Goal: Task Accomplishment & Management: Use online tool/utility

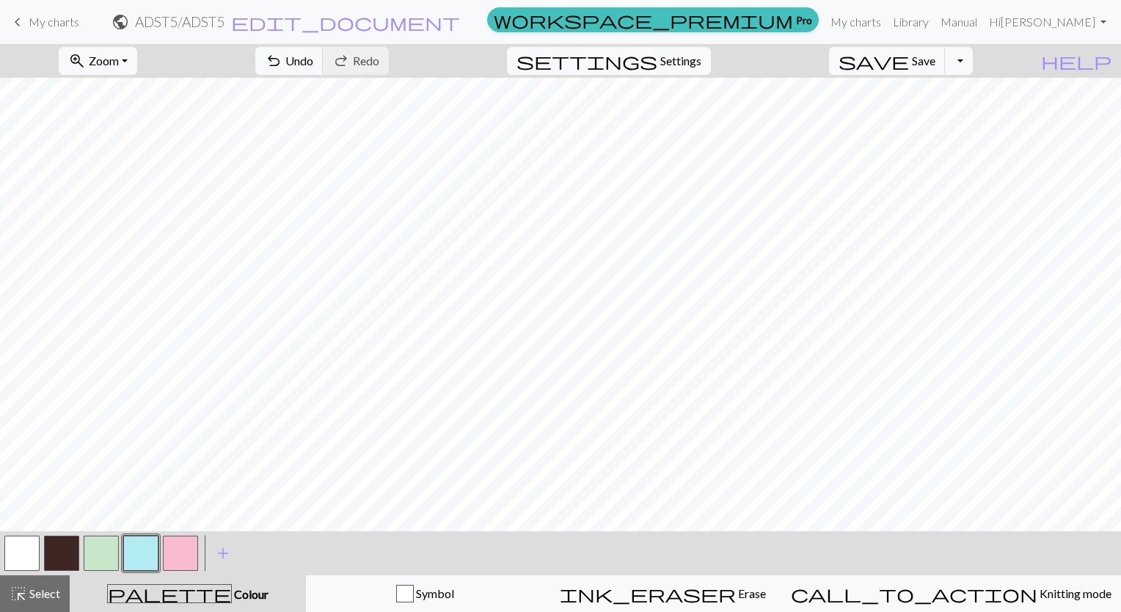
click at [62, 25] on span "My charts" at bounding box center [54, 22] width 51 height 14
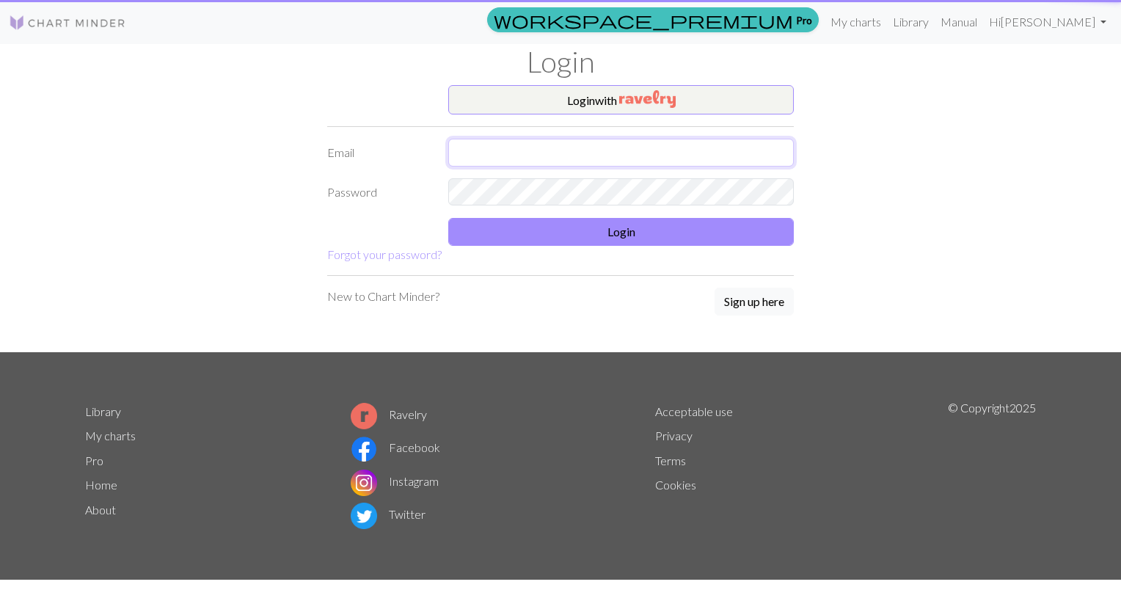
type input "[EMAIL_ADDRESS][DOMAIN_NAME]"
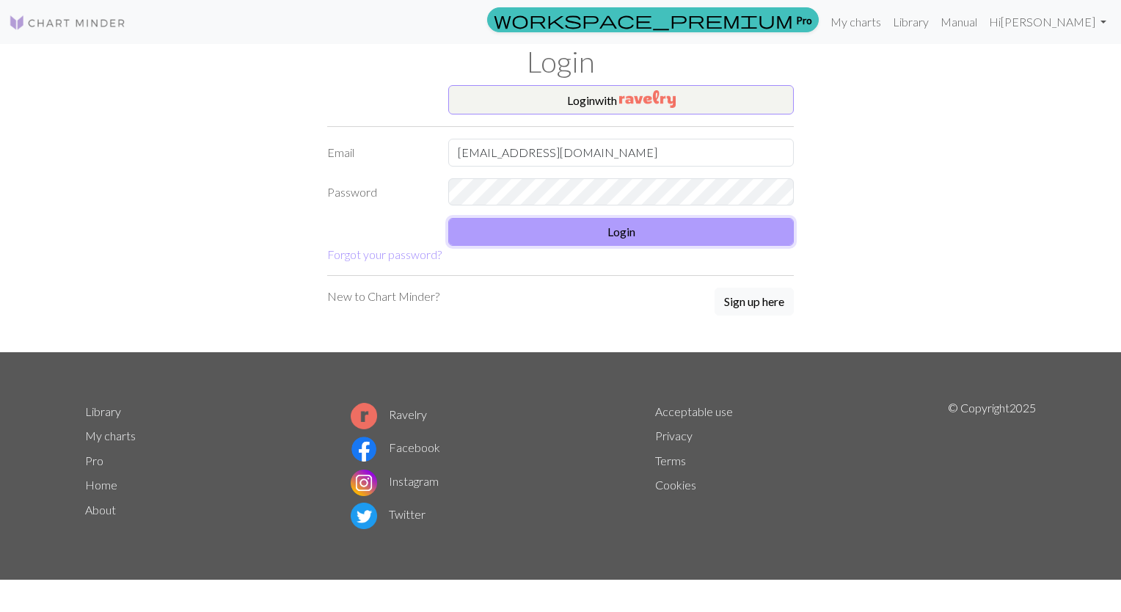
click at [531, 226] on button "Login" at bounding box center [621, 232] width 346 height 28
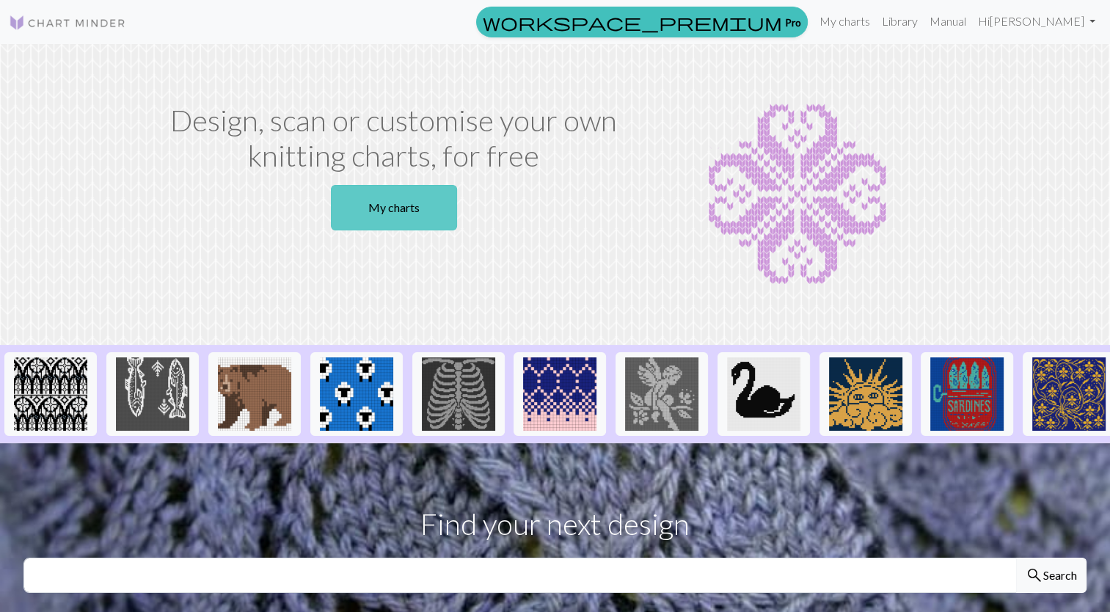
click at [419, 210] on link "My charts" at bounding box center [394, 207] width 126 height 45
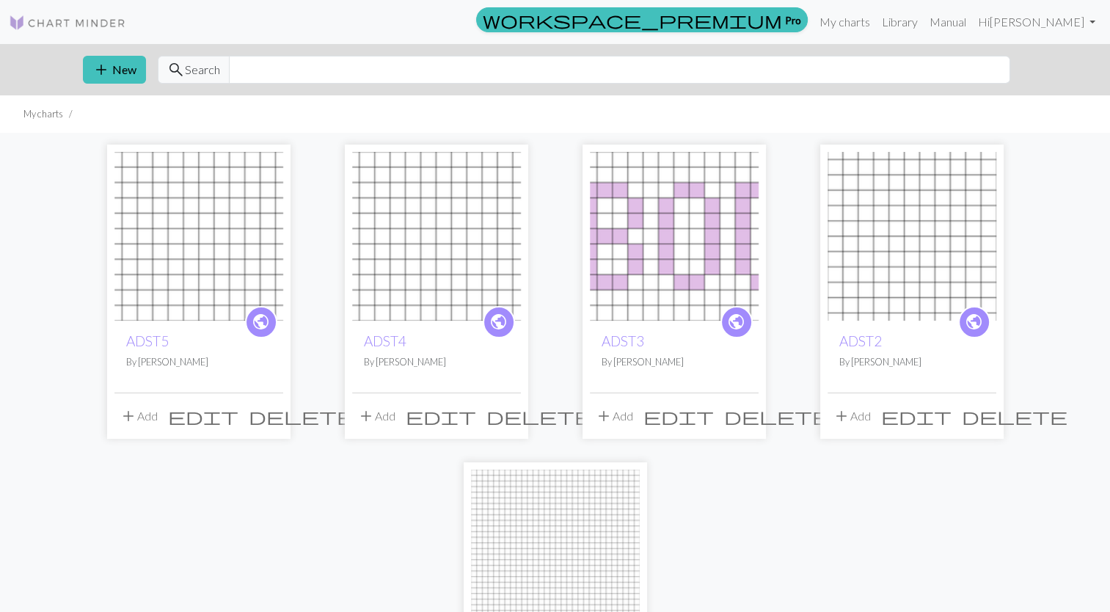
click at [442, 236] on img at bounding box center [436, 236] width 169 height 169
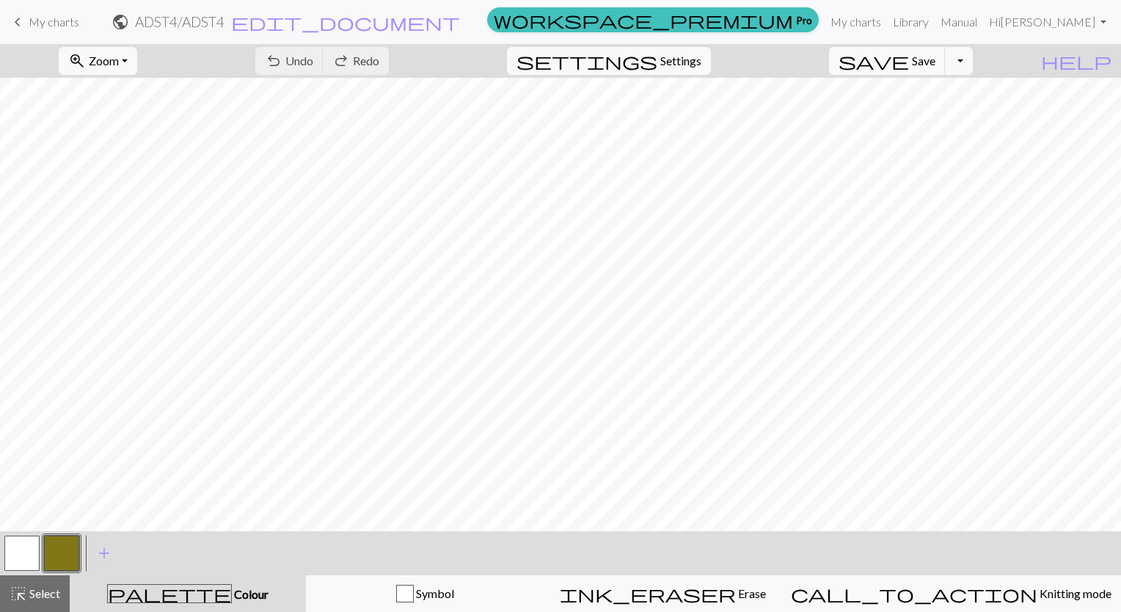
click at [21, 26] on span "keyboard_arrow_left" at bounding box center [18, 22] width 18 height 21
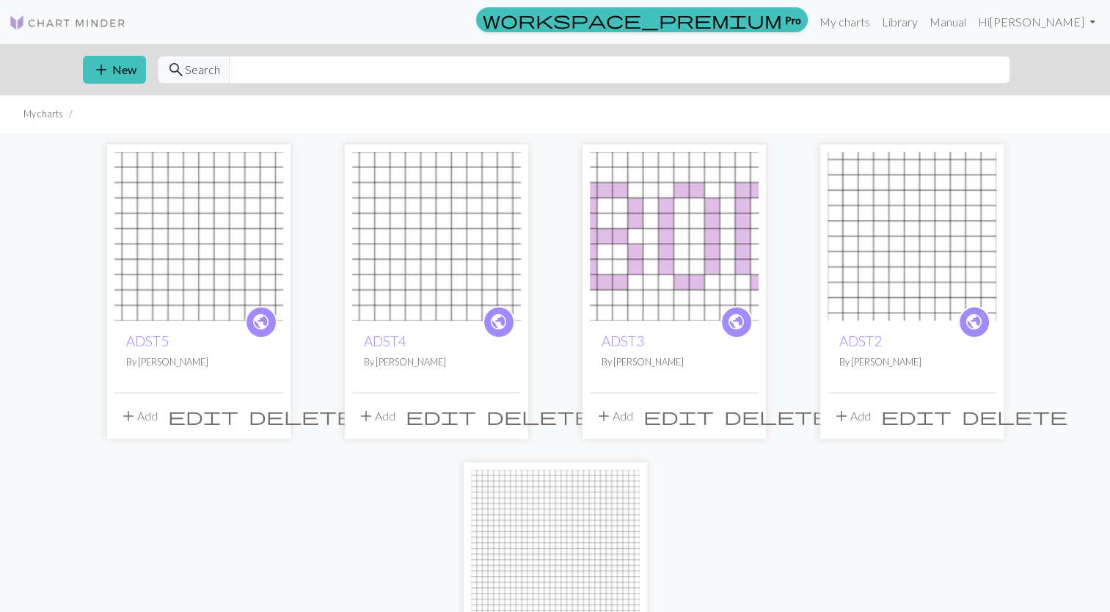
click at [183, 205] on img at bounding box center [198, 236] width 169 height 169
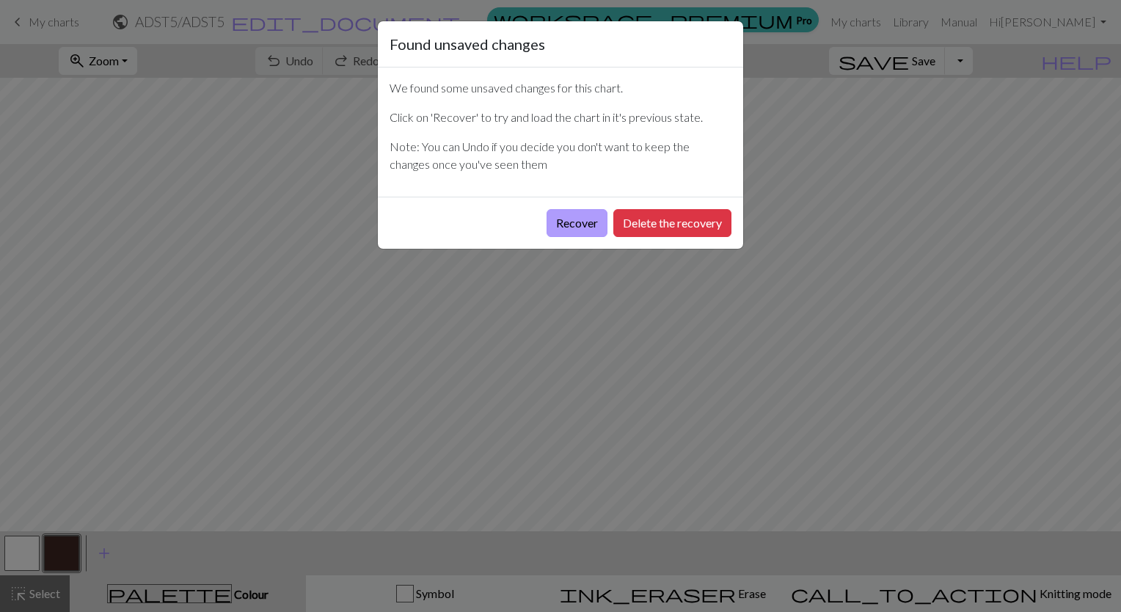
click at [571, 217] on button "Recover" at bounding box center [577, 223] width 61 height 28
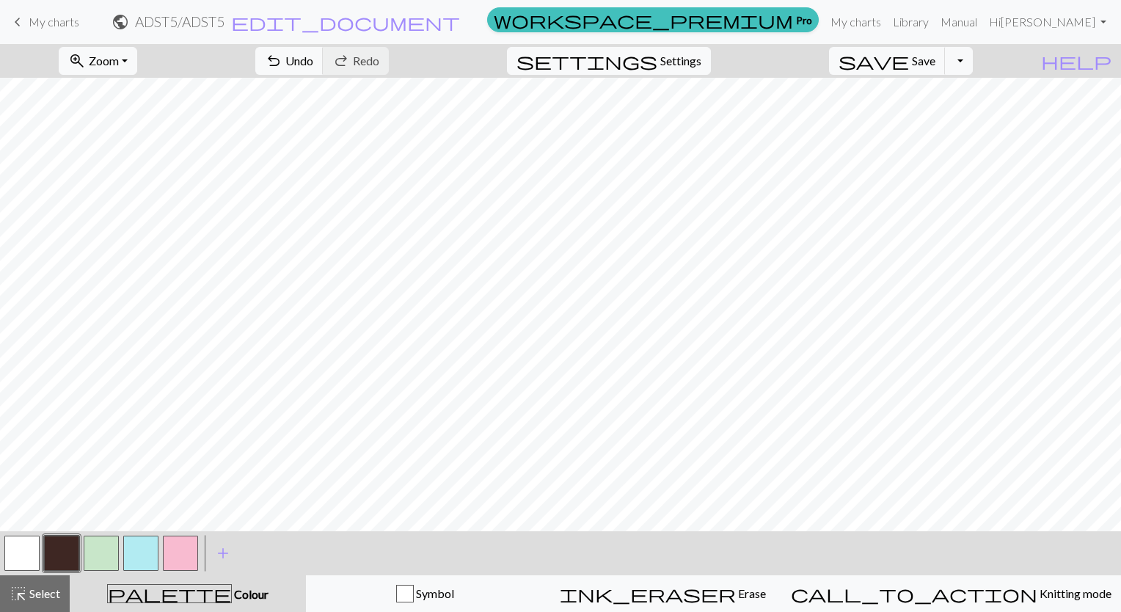
click at [37, 17] on span "My charts" at bounding box center [54, 22] width 51 height 14
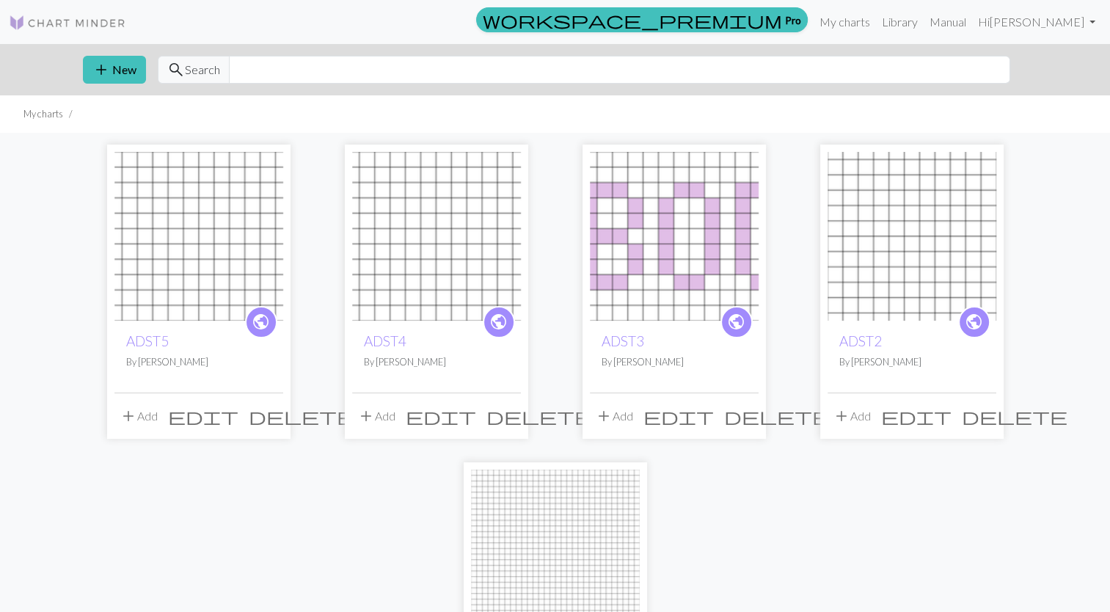
click at [459, 255] on img at bounding box center [436, 236] width 169 height 169
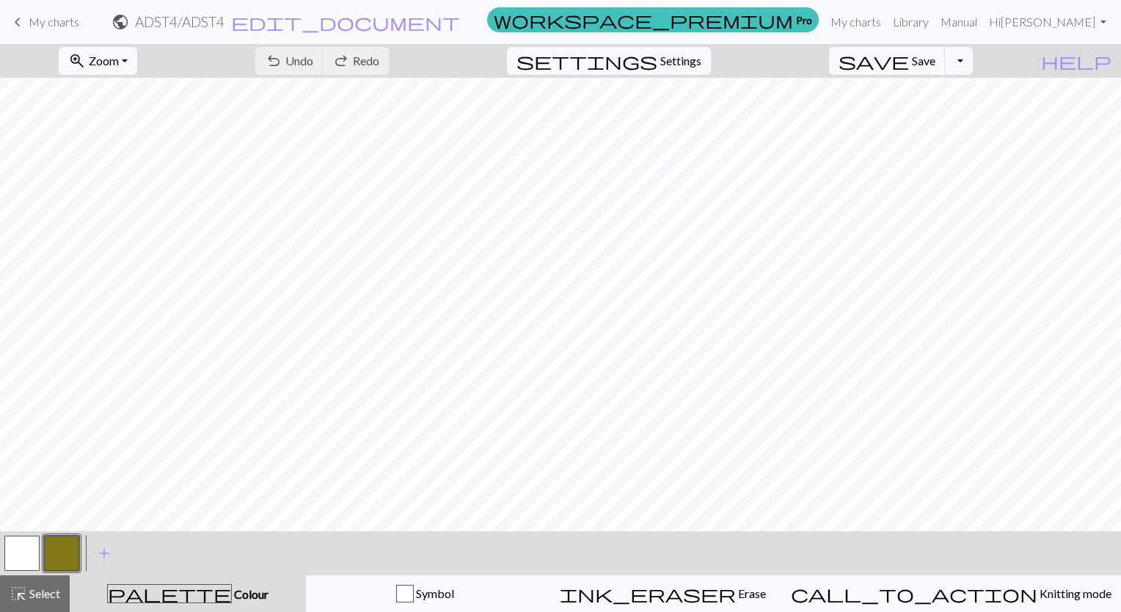
click at [23, 558] on button "button" at bounding box center [21, 553] width 35 height 35
click at [112, 550] on span "add" at bounding box center [104, 553] width 18 height 21
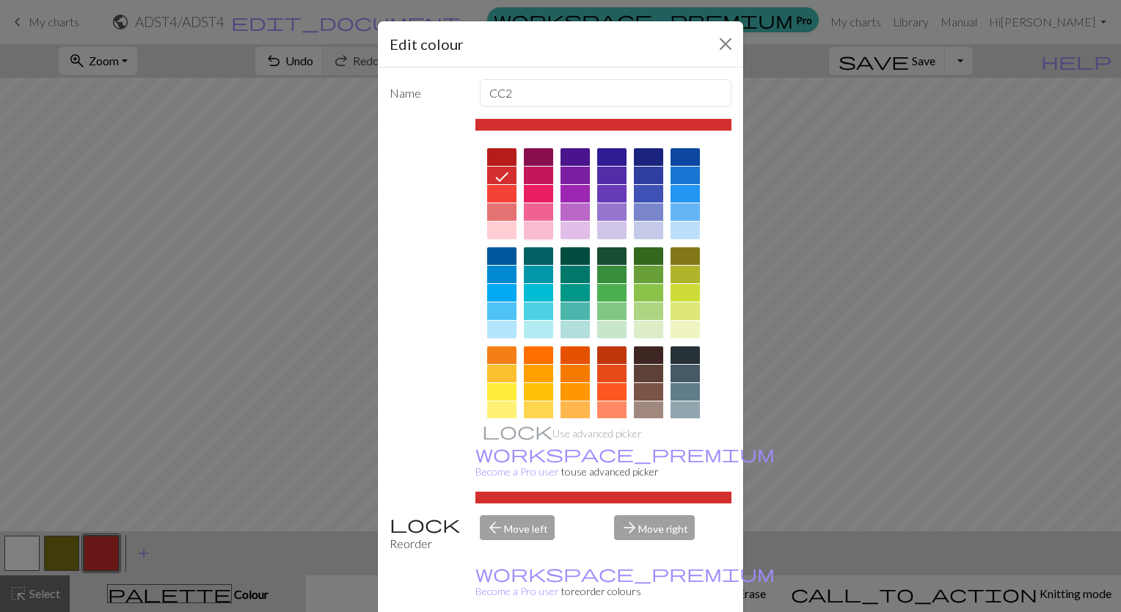
click at [529, 227] on div at bounding box center [538, 231] width 29 height 18
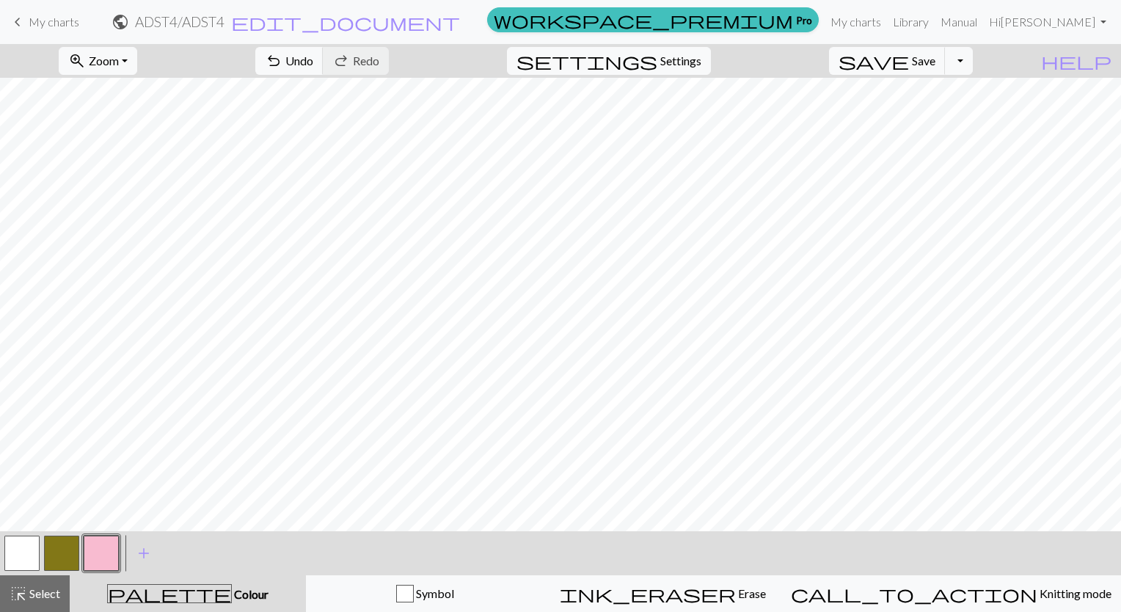
click at [107, 550] on button "button" at bounding box center [101, 553] width 35 height 35
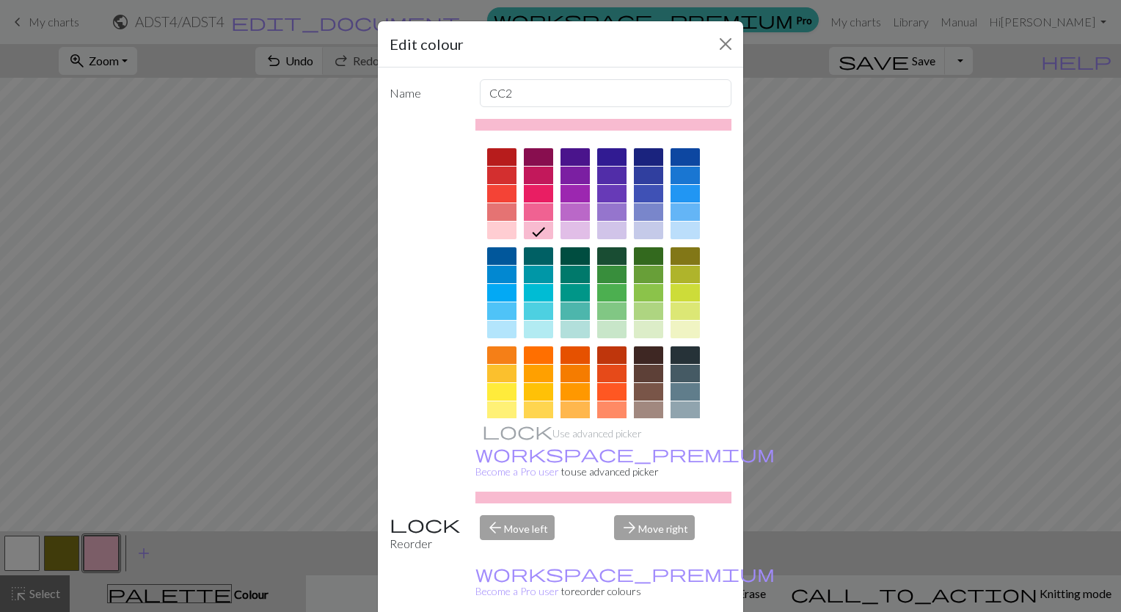
click at [142, 579] on div "Edit colour Name CC2 Use advanced picker workspace_premium Become a Pro user to…" at bounding box center [560, 306] width 1121 height 612
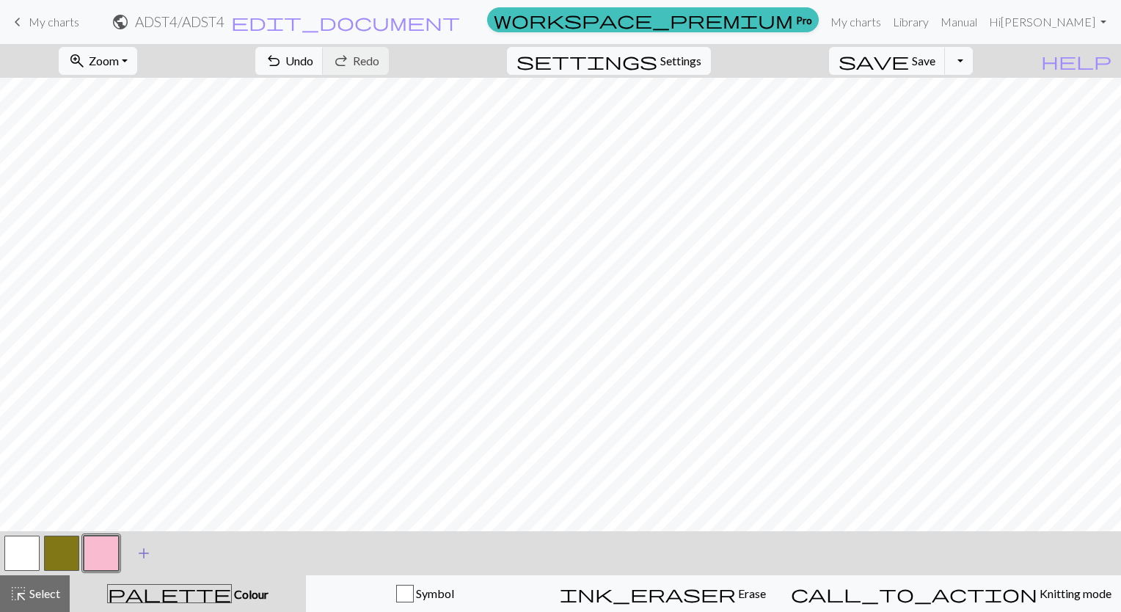
click at [140, 561] on span "add" at bounding box center [144, 553] width 18 height 21
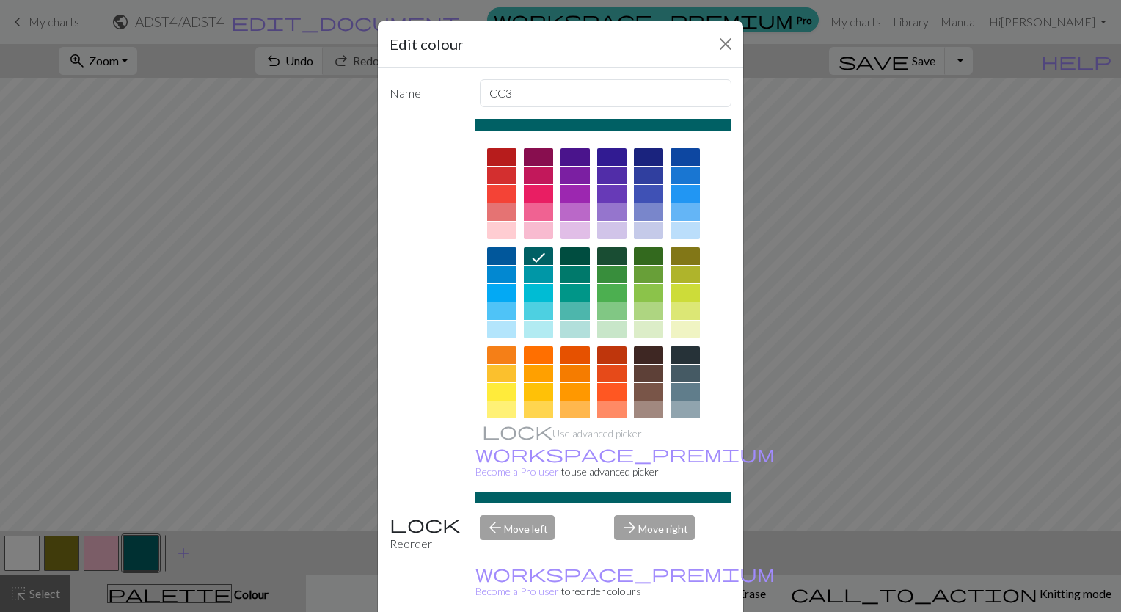
click at [524, 324] on div at bounding box center [538, 330] width 29 height 18
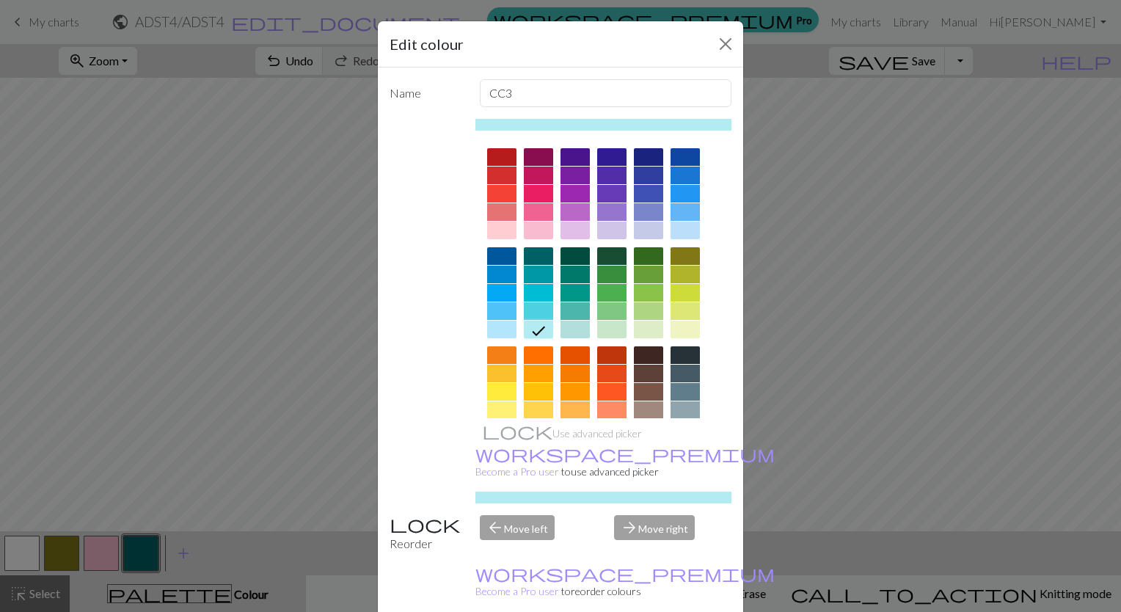
click at [354, 348] on div "Edit colour Name CC3 Use advanced picker workspace_premium Become a Pro user to…" at bounding box center [560, 306] width 1121 height 612
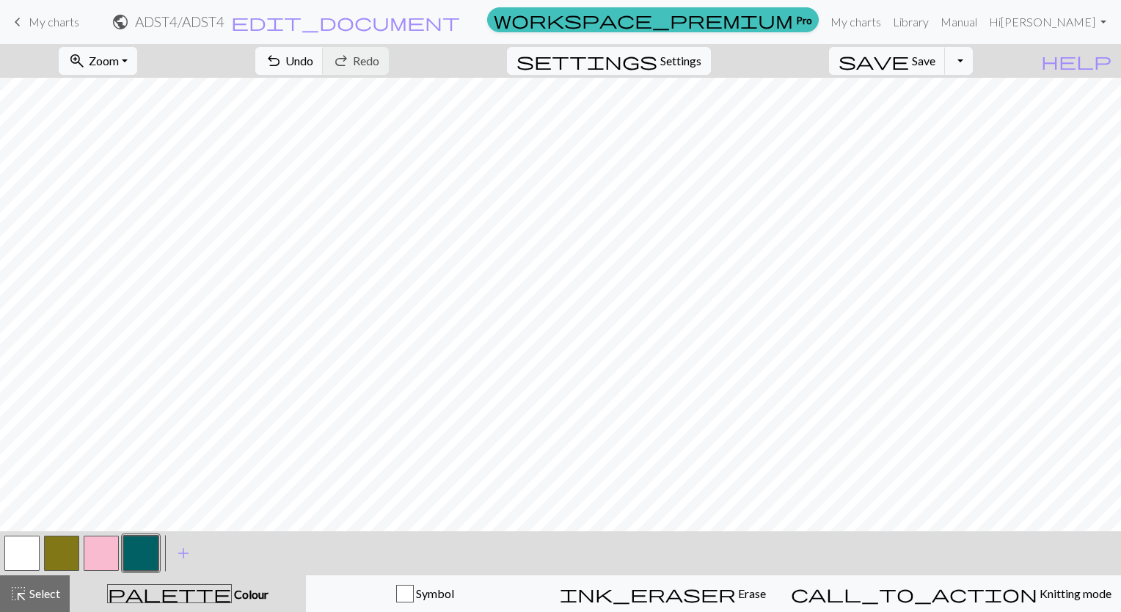
click at [139, 548] on button "button" at bounding box center [140, 553] width 35 height 35
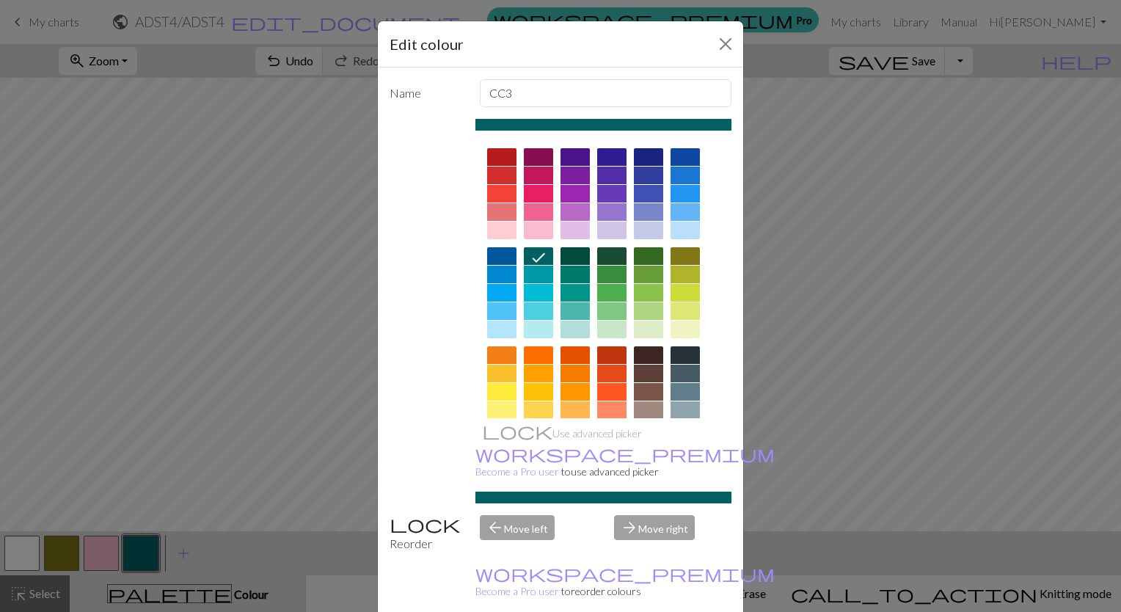
click at [532, 329] on div at bounding box center [538, 330] width 29 height 18
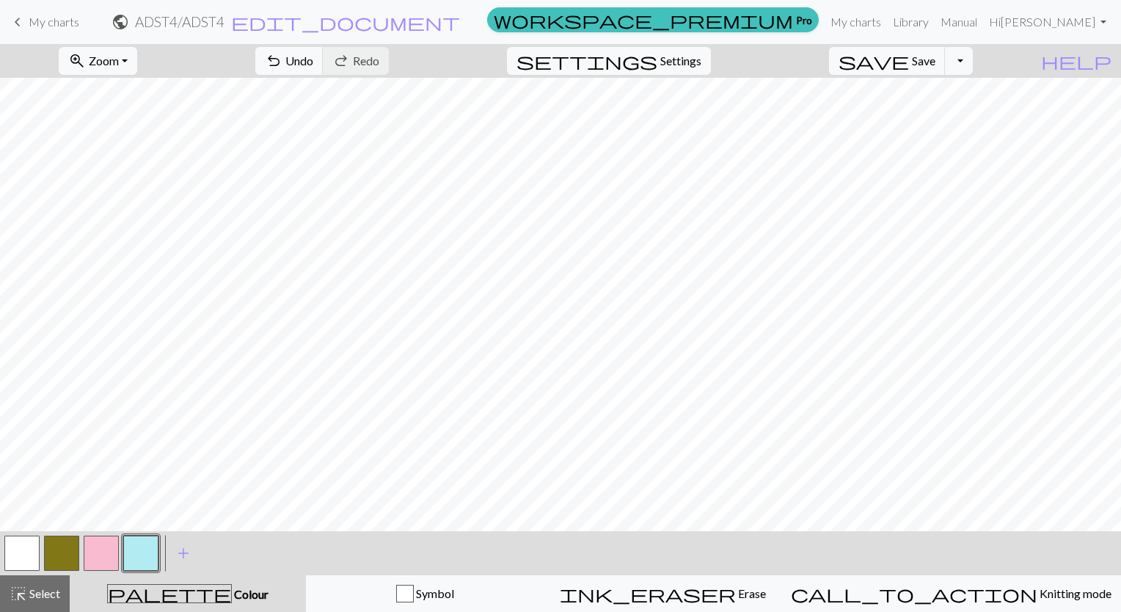
click at [91, 554] on button "button" at bounding box center [101, 553] width 35 height 35
click at [701, 67] on span "Settings" at bounding box center [680, 61] width 41 height 18
select select "aran"
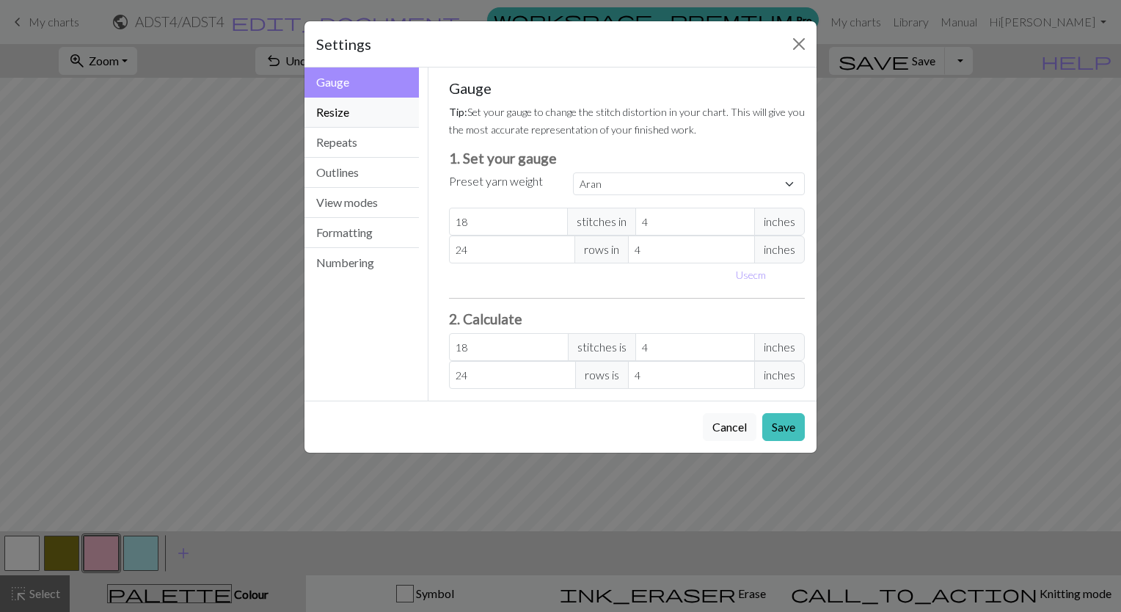
click at [349, 122] on button "Resize" at bounding box center [361, 113] width 114 height 30
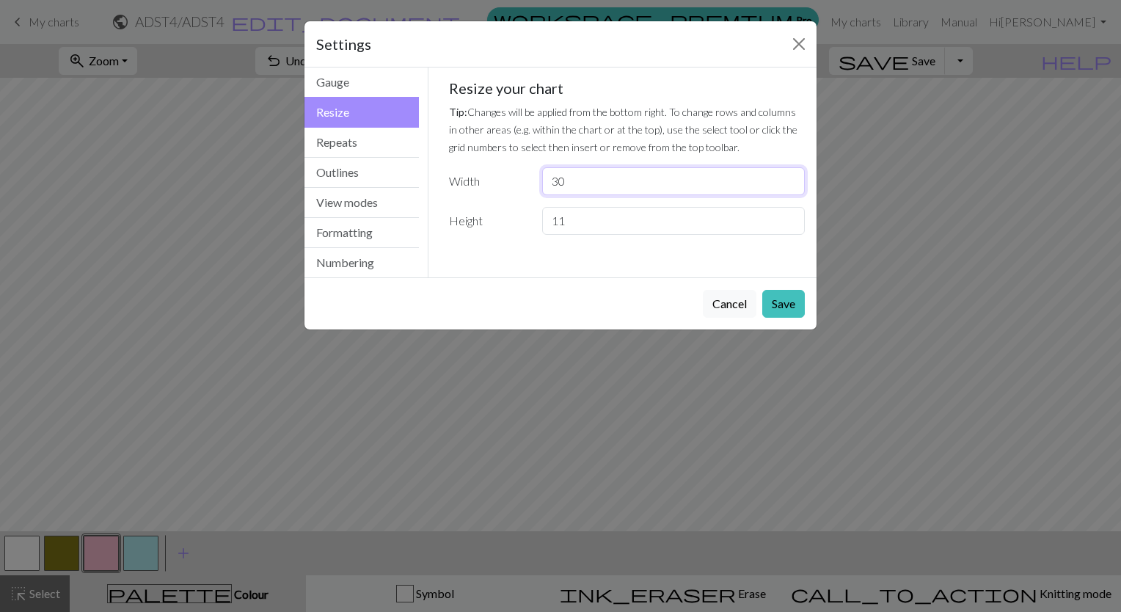
click at [581, 182] on input "30" at bounding box center [673, 181] width 263 height 28
type input "3"
type input "23"
click at [788, 299] on button "Save" at bounding box center [783, 304] width 43 height 28
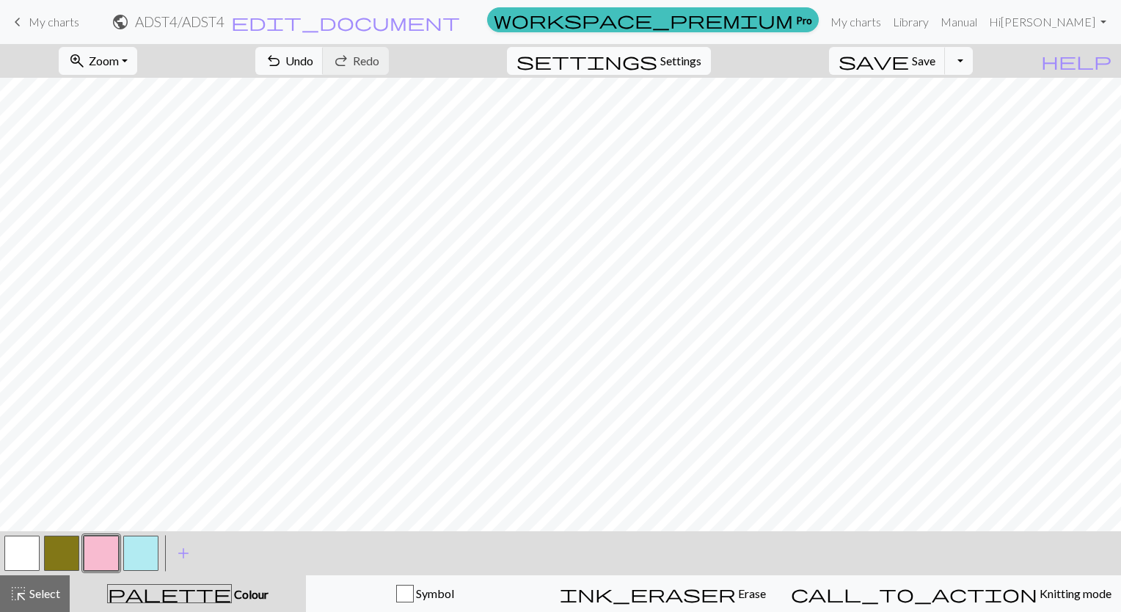
click at [657, 65] on span "settings" at bounding box center [586, 61] width 141 height 21
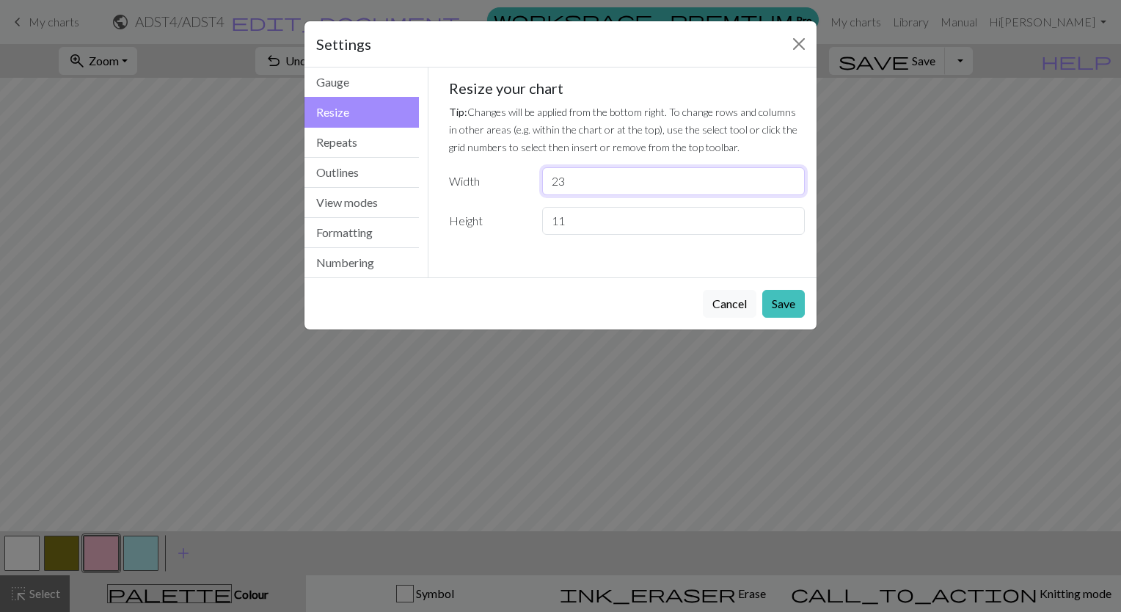
click at [570, 175] on input "23" at bounding box center [673, 181] width 263 height 28
type input "2"
type input "30"
click at [787, 314] on button "Save" at bounding box center [783, 304] width 43 height 28
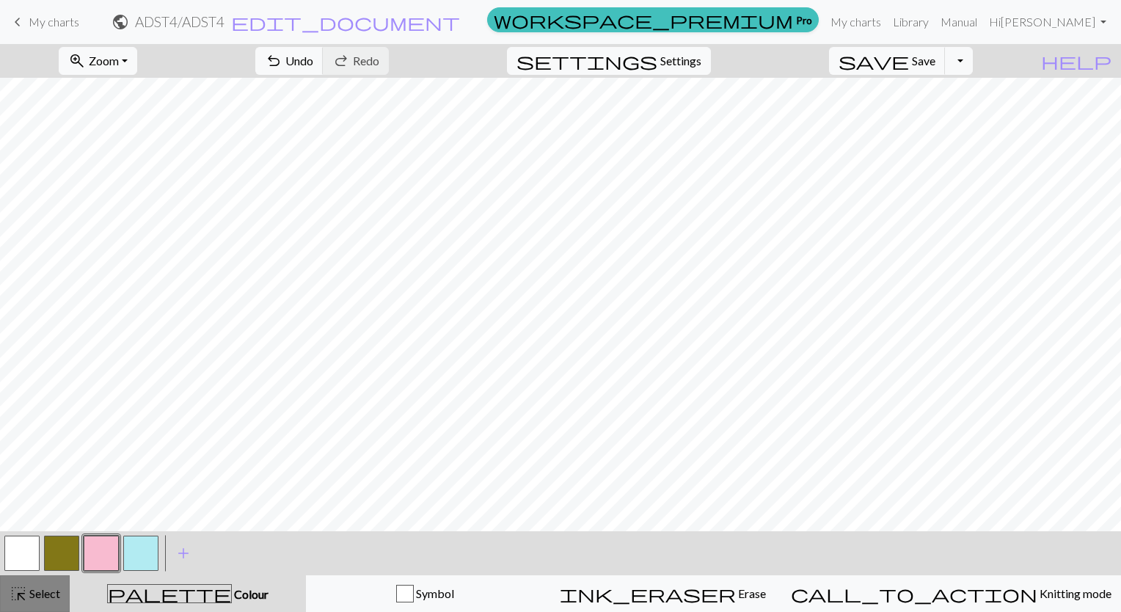
click at [48, 586] on span "Select" at bounding box center [43, 593] width 33 height 14
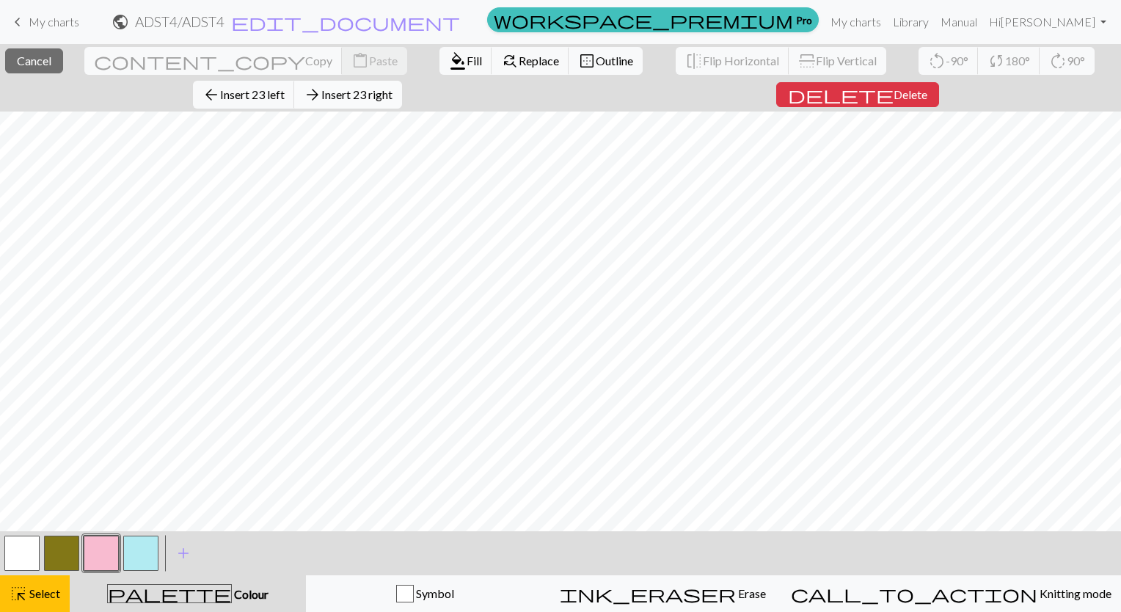
click at [386, 94] on span "Insert 23 right" at bounding box center [356, 94] width 71 height 14
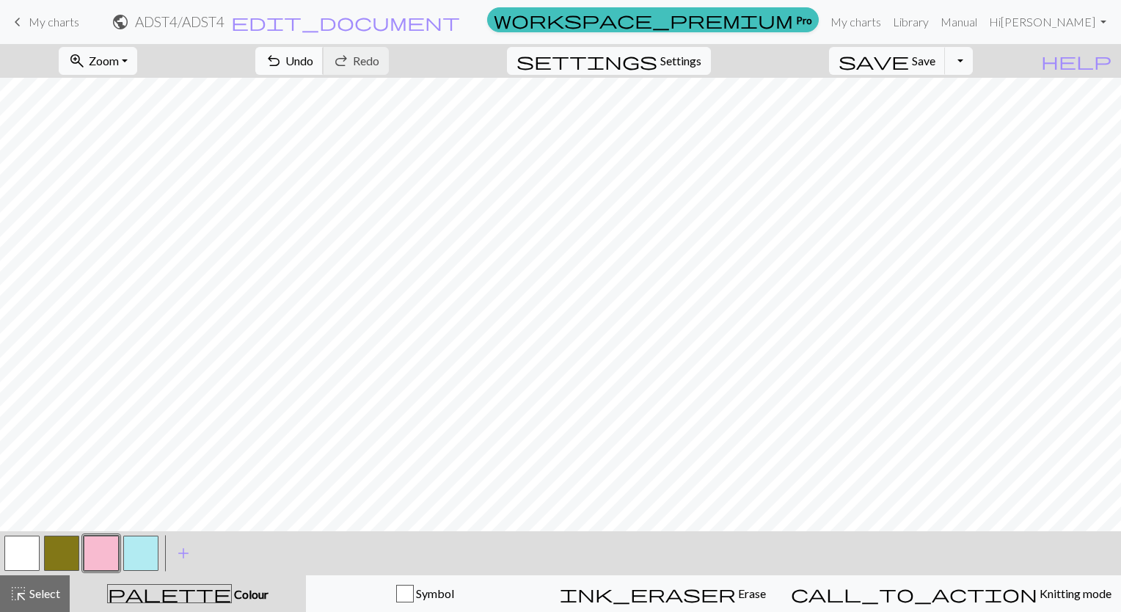
click at [282, 69] on span "undo" at bounding box center [274, 61] width 18 height 21
click at [324, 69] on button "undo Undo Undo" at bounding box center [289, 61] width 68 height 28
click at [47, 589] on span "Select" at bounding box center [43, 593] width 33 height 14
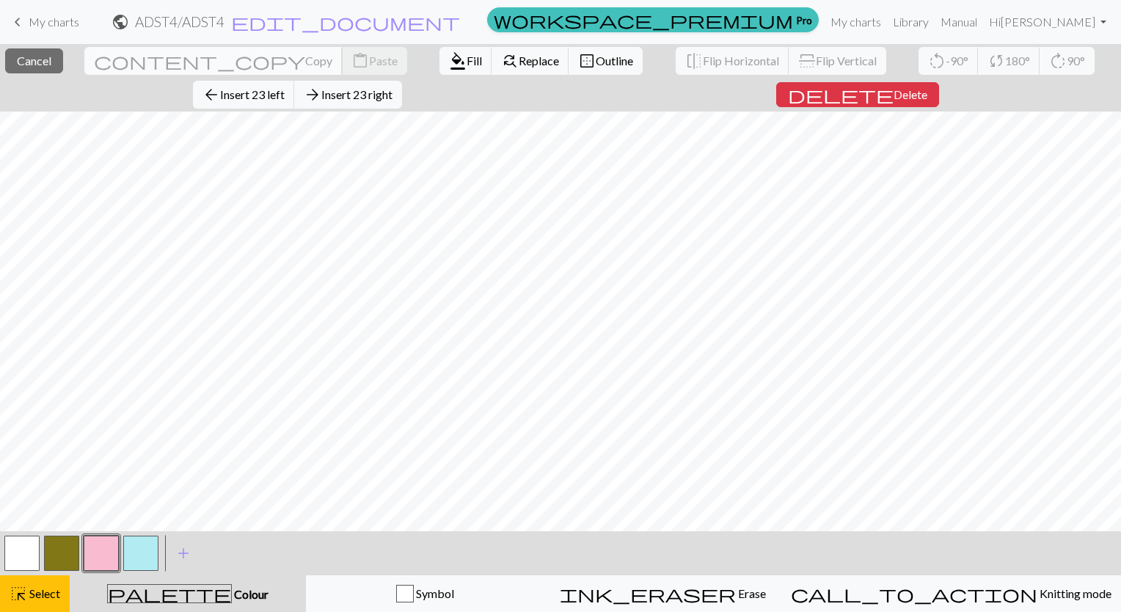
click at [305, 64] on span "Copy" at bounding box center [318, 61] width 27 height 14
click at [164, 64] on div "Chart Minder Pro Subscribe to Chart Minder Pro from just £ 1.25 a month to use …" at bounding box center [560, 65] width 1121 height 131
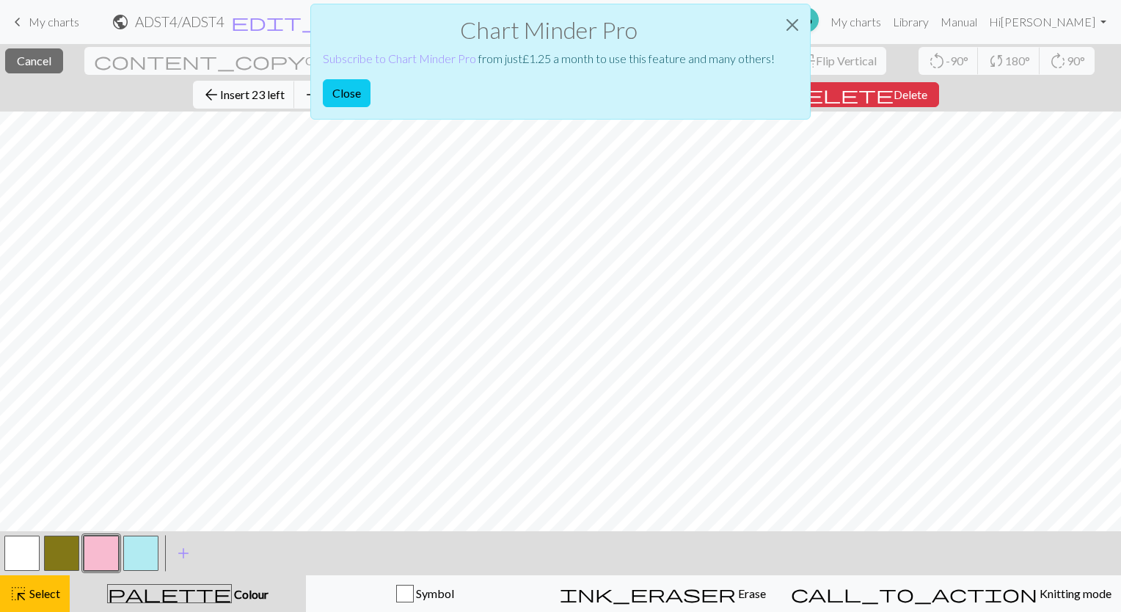
drag, startPoint x: 164, startPoint y: 64, endPoint x: 153, endPoint y: 70, distance: 13.5
click at [153, 70] on div "Chart Minder Pro Subscribe to Chart Minder Pro from just £ 1.25 a month to use …" at bounding box center [560, 65] width 1121 height 131
drag, startPoint x: 186, startPoint y: 123, endPoint x: 792, endPoint y: 27, distance: 613.5
click at [792, 27] on button "Close" at bounding box center [792, 24] width 35 height 41
